Goal: Check status

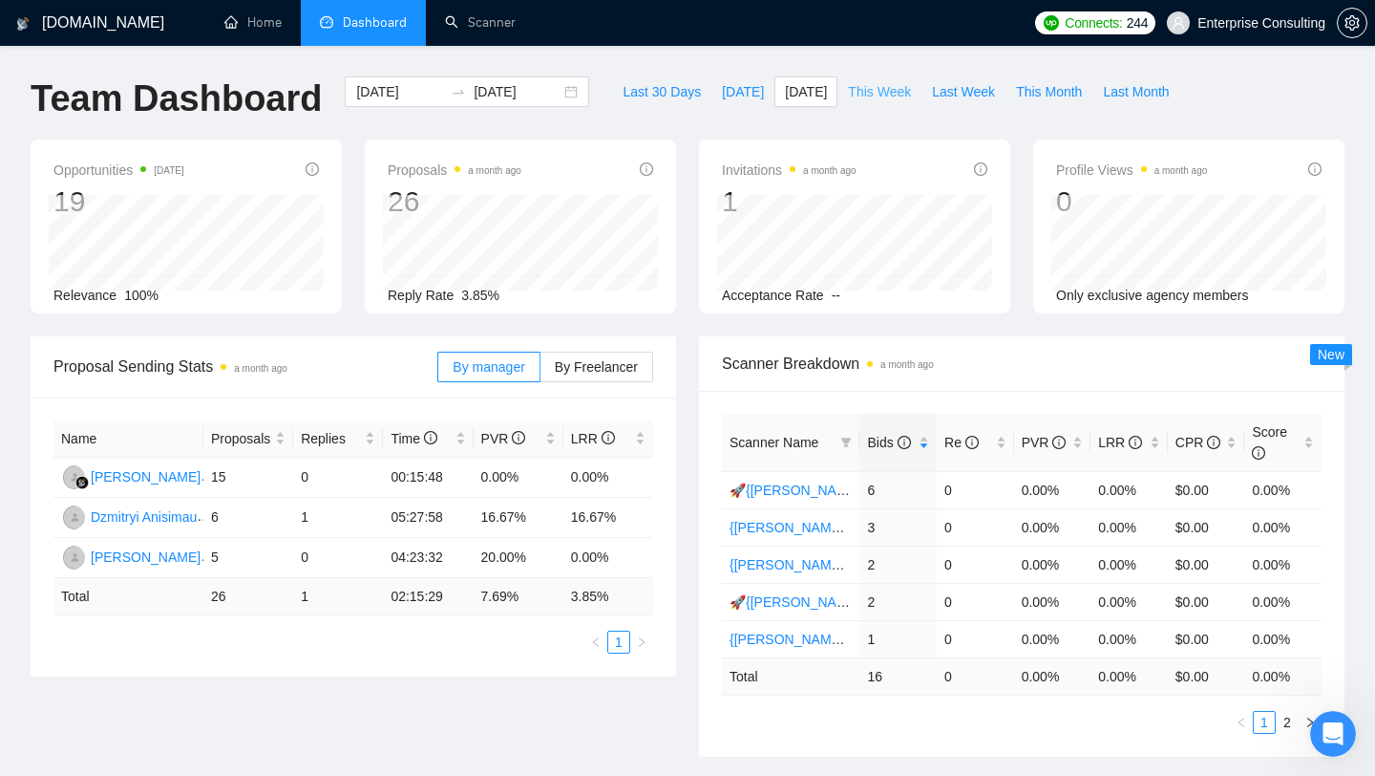
click at [879, 88] on span "This Week" at bounding box center [879, 91] width 63 height 21
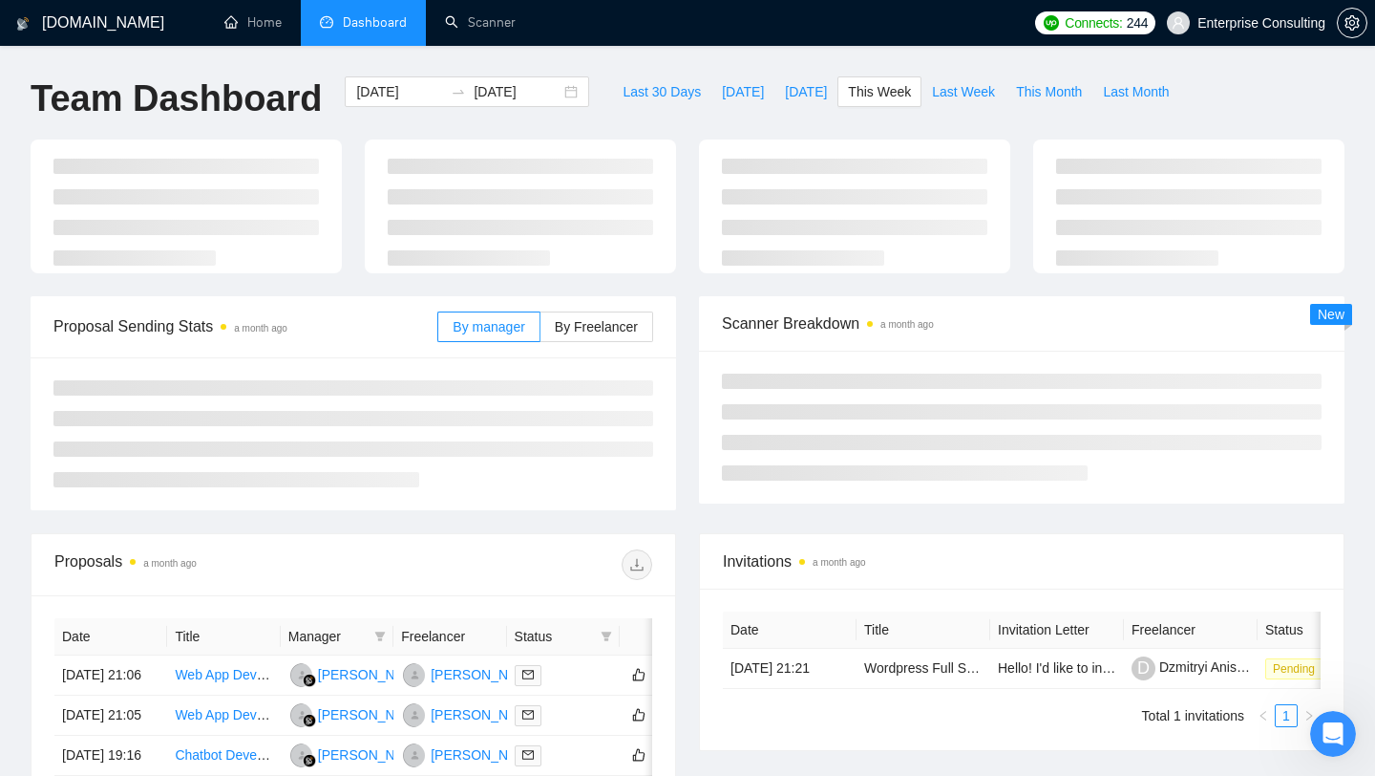
type input "2025-10-06"
type input "2025-10-12"
